Goal: Book appointment/travel/reservation

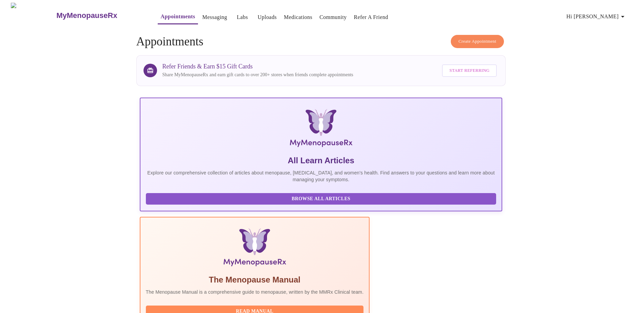
scroll to position [101, 0]
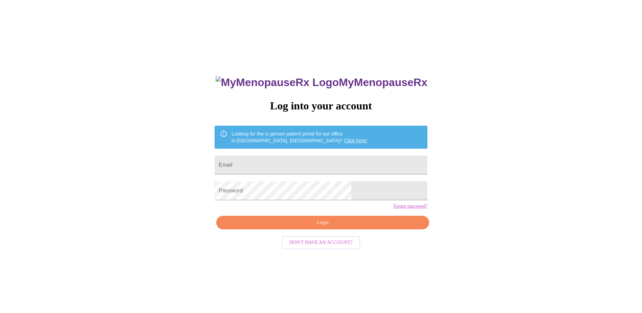
scroll to position [7, 0]
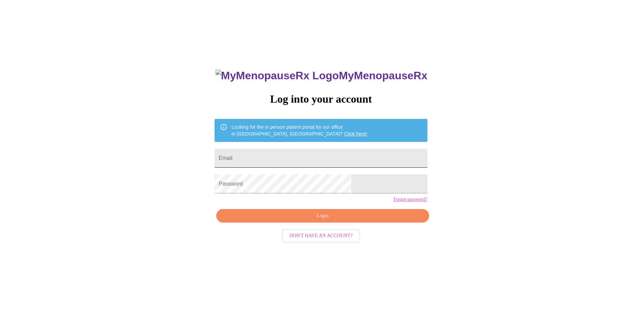
click at [330, 153] on input "Email" at bounding box center [320, 157] width 212 height 19
type input "[EMAIL_ADDRESS][DOMAIN_NAME]"
click at [318, 220] on span "Login" at bounding box center [322, 215] width 197 height 8
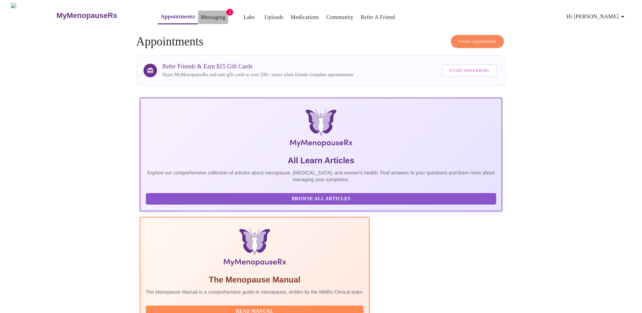
click at [205, 15] on link "Messaging" at bounding box center [213, 17] width 25 height 9
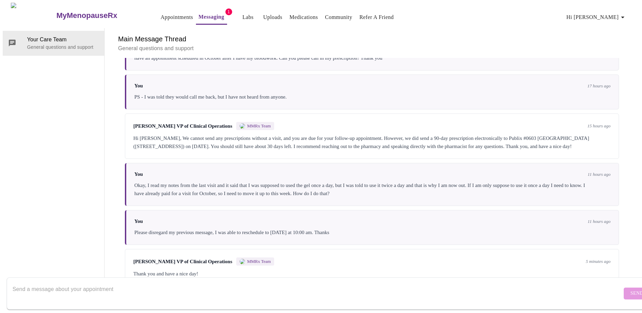
click at [162, 15] on link "Appointments" at bounding box center [176, 17] width 32 height 9
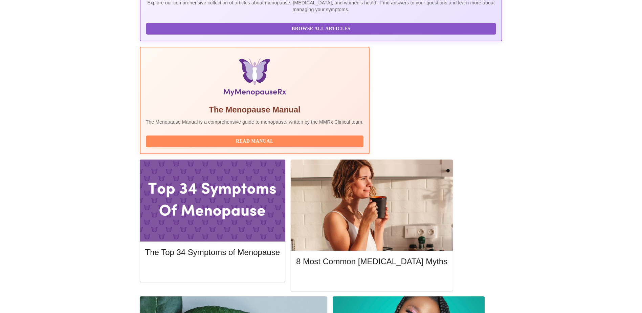
scroll to position [169, 0]
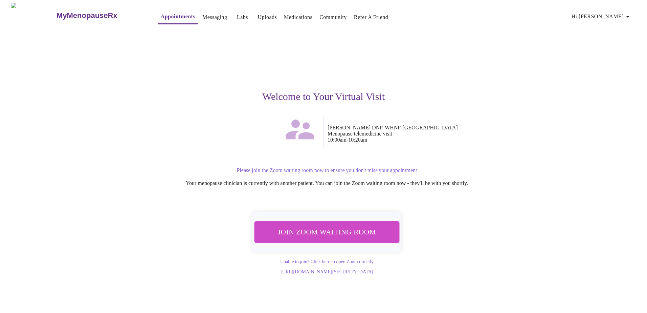
click at [355, 233] on span "Join Zoom Waiting Room" at bounding box center [326, 231] width 127 height 13
click at [336, 261] on link "Unable to join? Click here to open Zoom directly" at bounding box center [326, 261] width 93 height 5
click at [338, 235] on span "Join Zoom Waiting Room" at bounding box center [326, 231] width 127 height 13
